Goal: Information Seeking & Learning: Learn about a topic

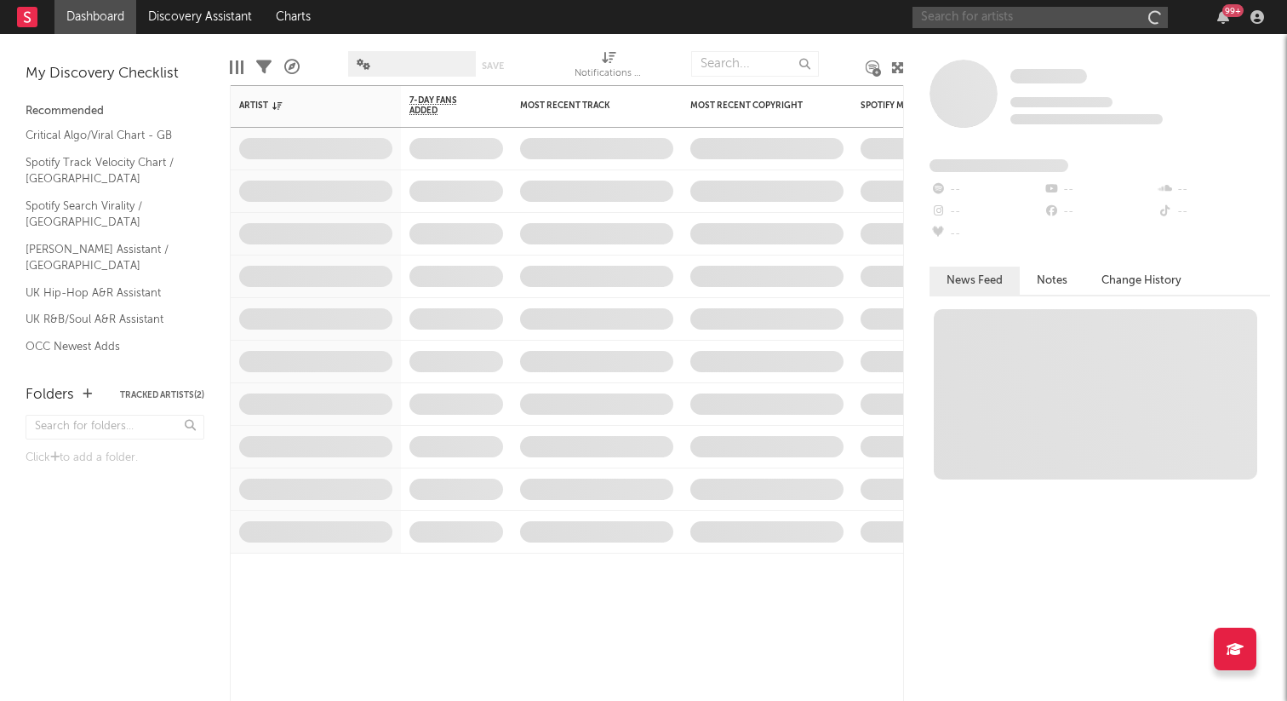
click at [978, 25] on input "text" at bounding box center [1040, 17] width 255 height 21
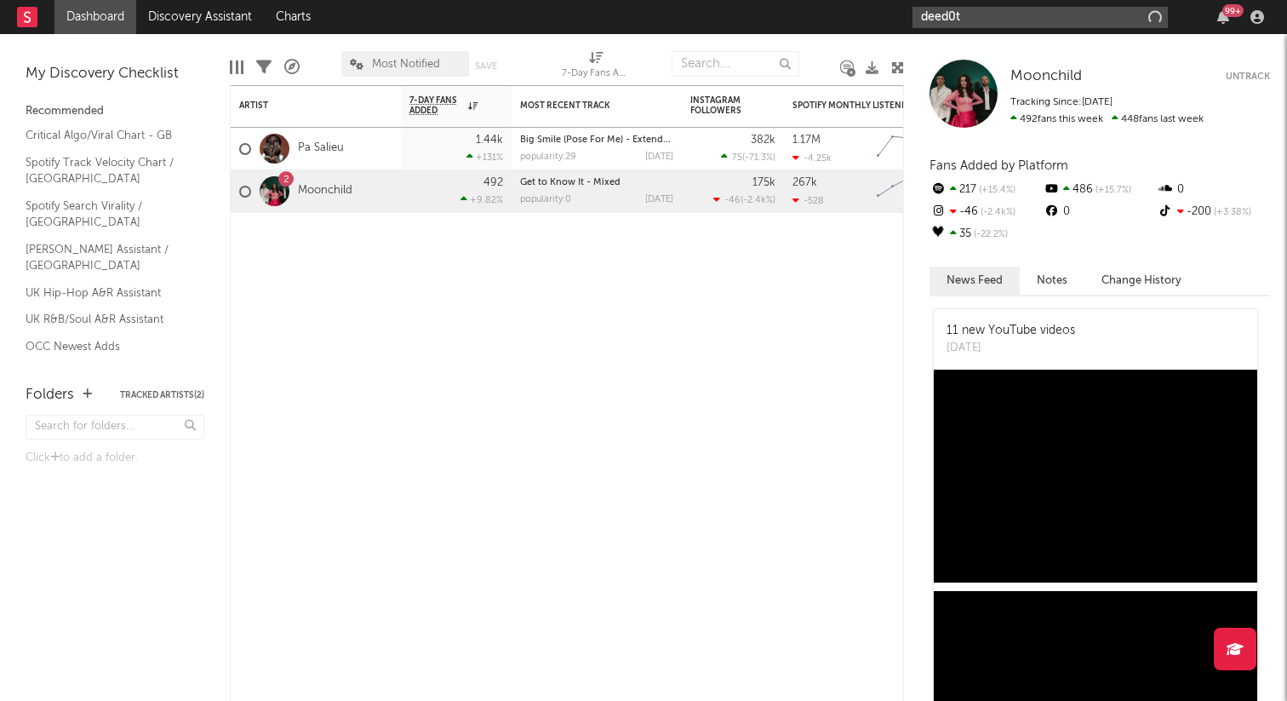
type input "deed0t"
click at [1027, 27] on div "deed0t 99 +" at bounding box center [1092, 17] width 358 height 34
click at [1009, 22] on input "deed0t" at bounding box center [1040, 17] width 255 height 21
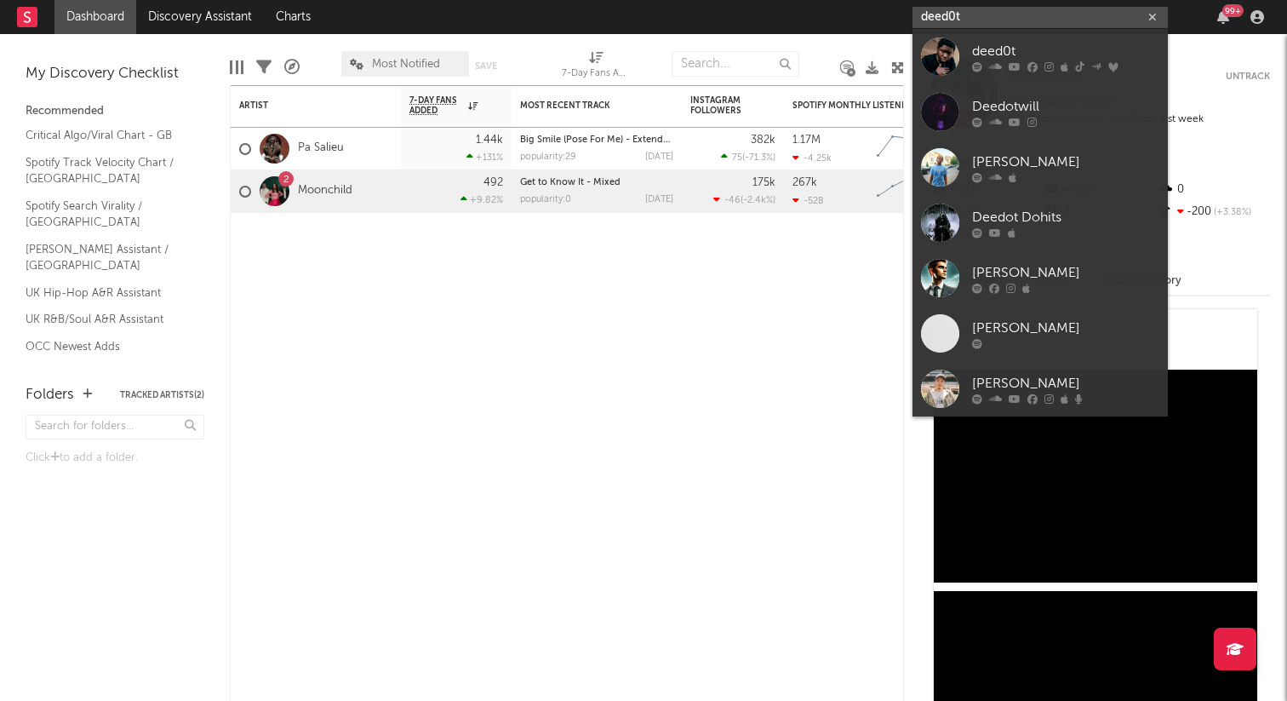
click at [1009, 22] on input "deed0t" at bounding box center [1040, 17] width 255 height 21
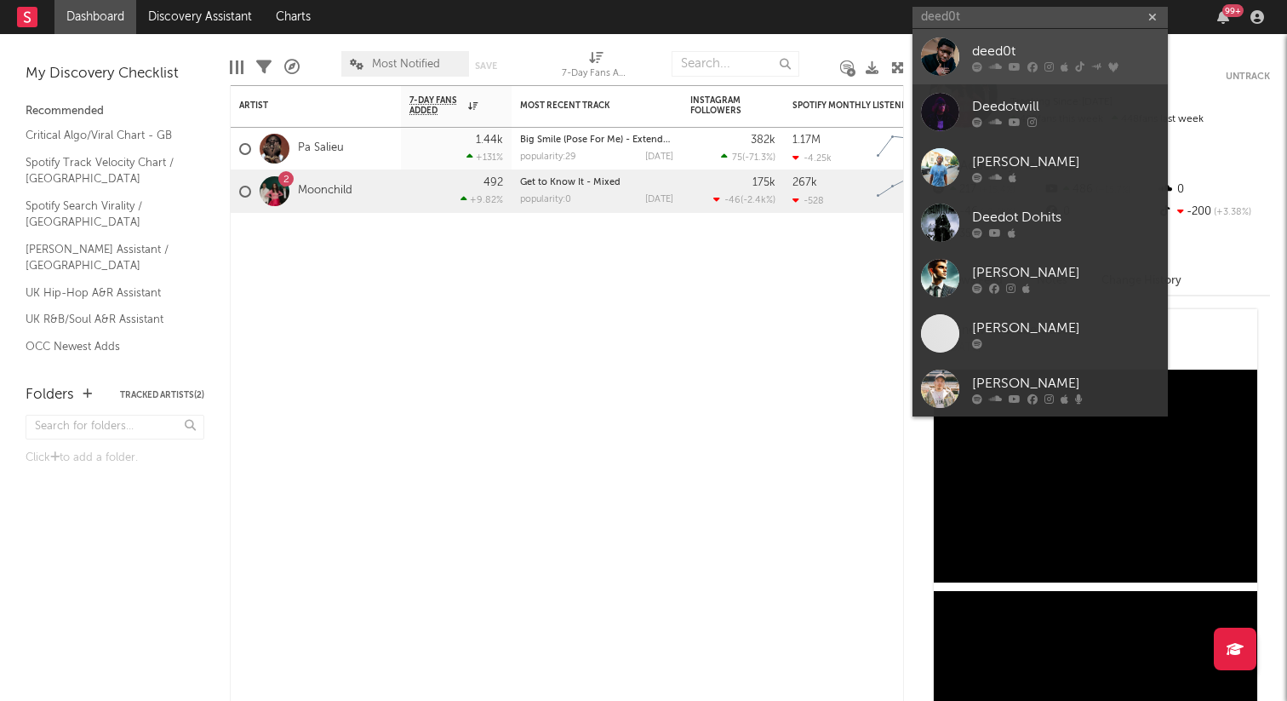
click at [1010, 49] on div "deed0t" at bounding box center [1065, 51] width 187 height 20
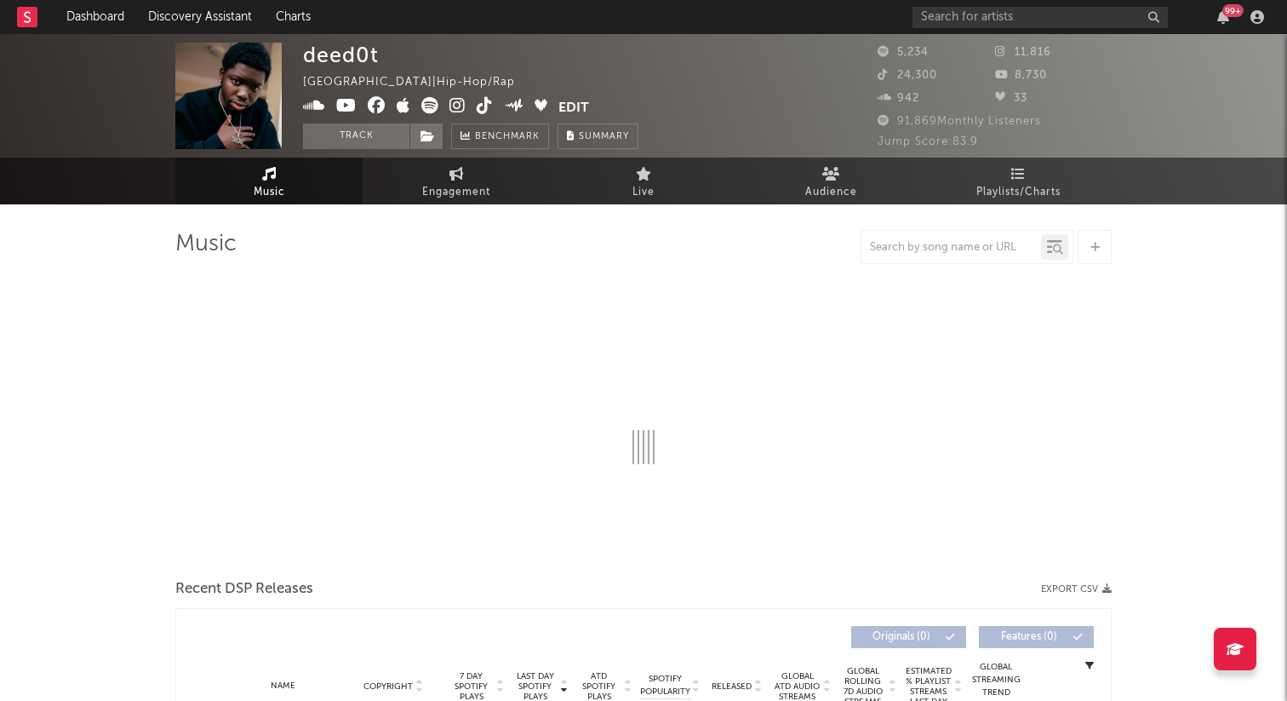
select select "6m"
